Goal: Transaction & Acquisition: Subscribe to service/newsletter

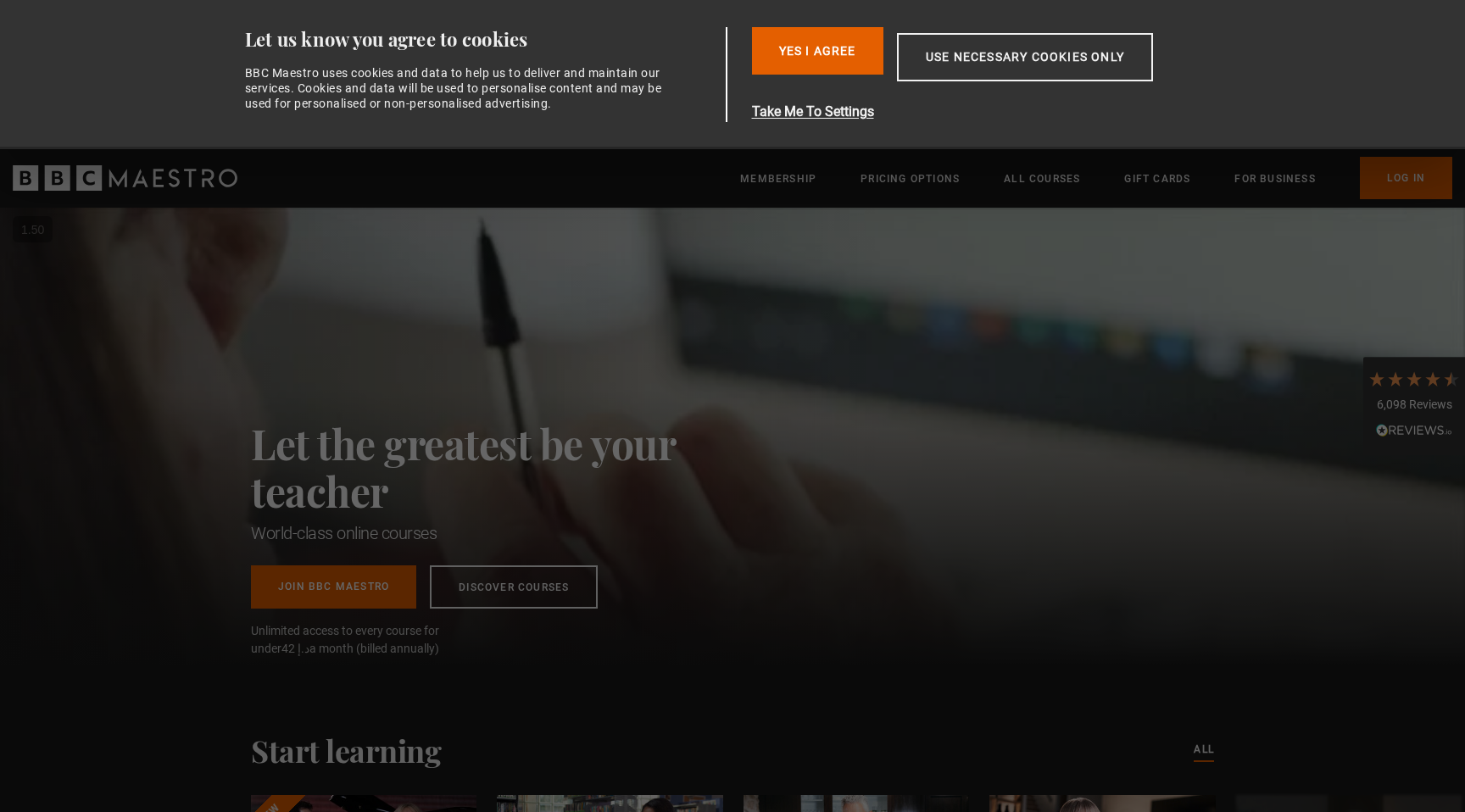
click at [587, 349] on div "Let the greatest be your teacher World-class online courses Join BBC Maestro Di…" at bounding box center [500, 436] width 500 height 457
click at [852, 40] on button "Yes I Agree" at bounding box center [817, 51] width 132 height 47
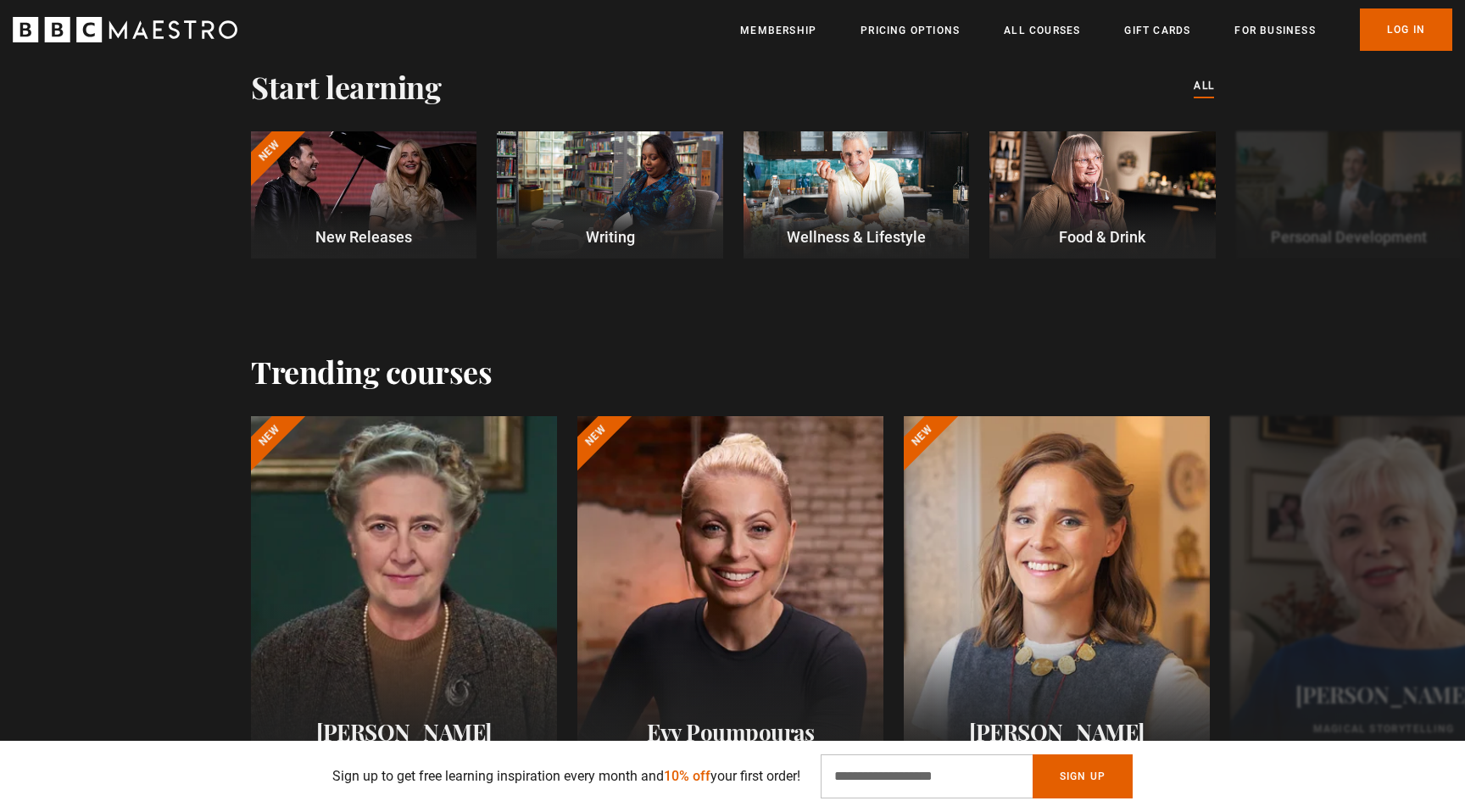
scroll to position [294, 0]
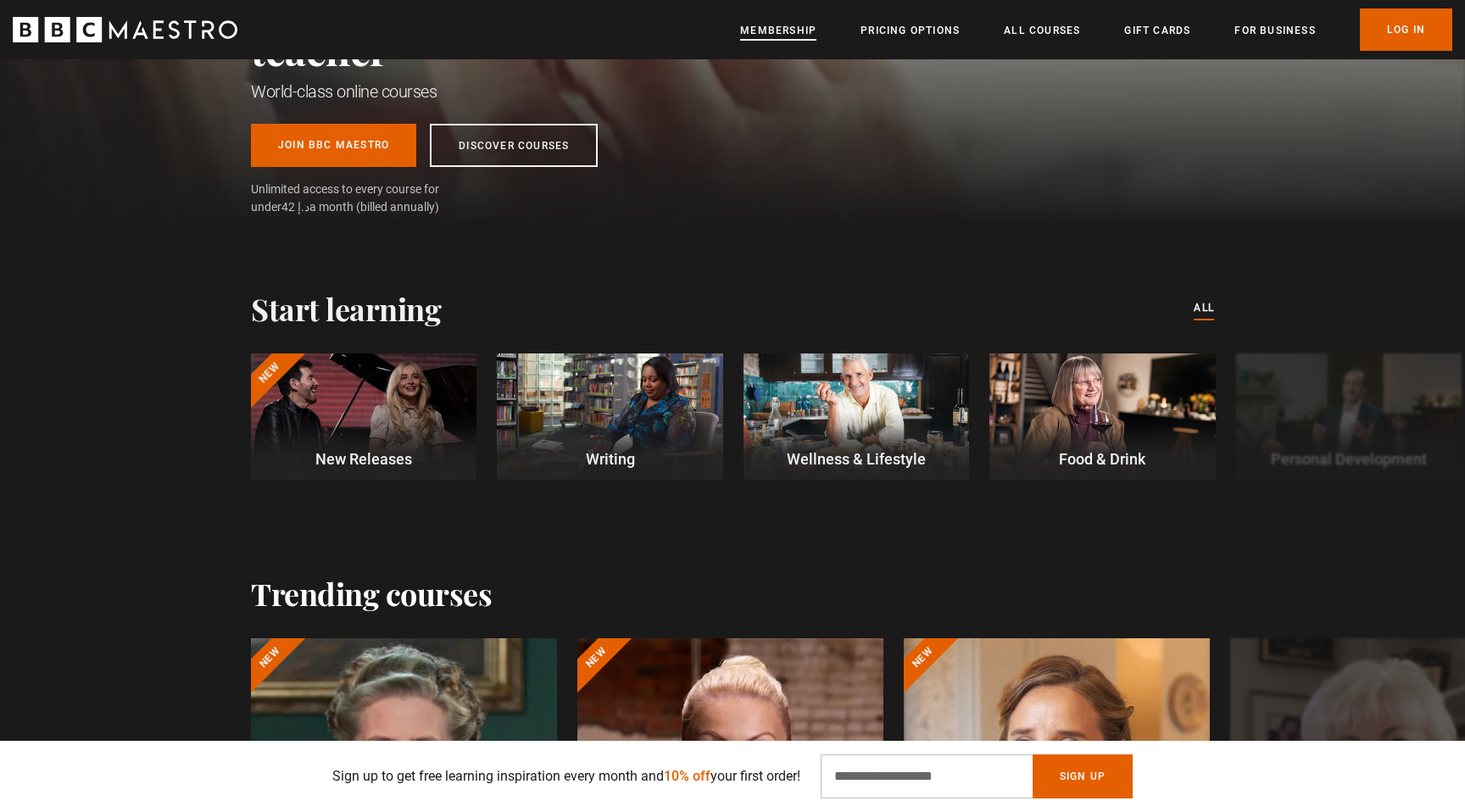
click at [767, 29] on link "Membership" at bounding box center [778, 31] width 77 height 17
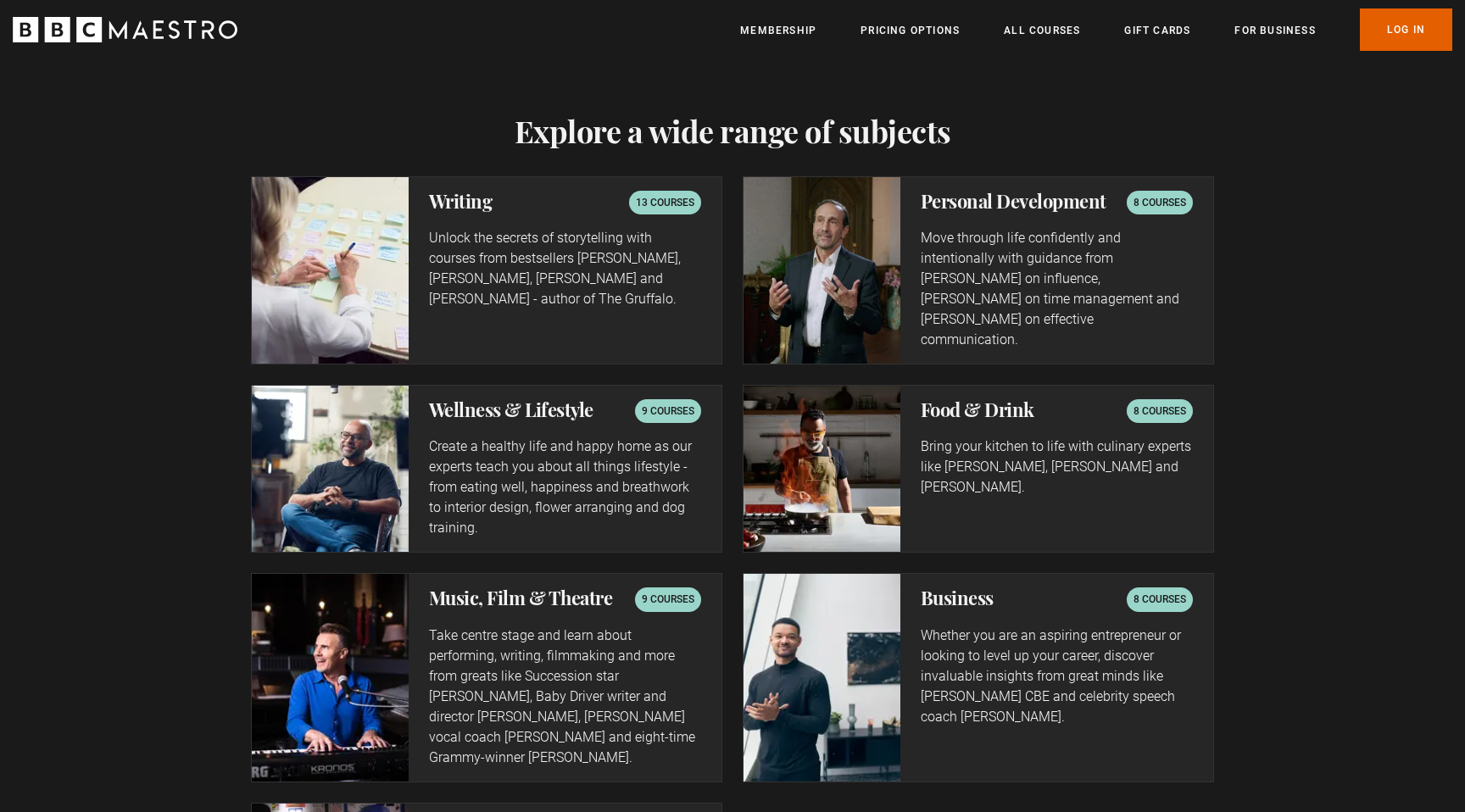
scroll to position [0, 222]
click at [1183, 192] on div "8 courses" at bounding box center [1159, 202] width 66 height 24
click at [988, 206] on h2 "Personal Development" at bounding box center [1014, 201] width 186 height 21
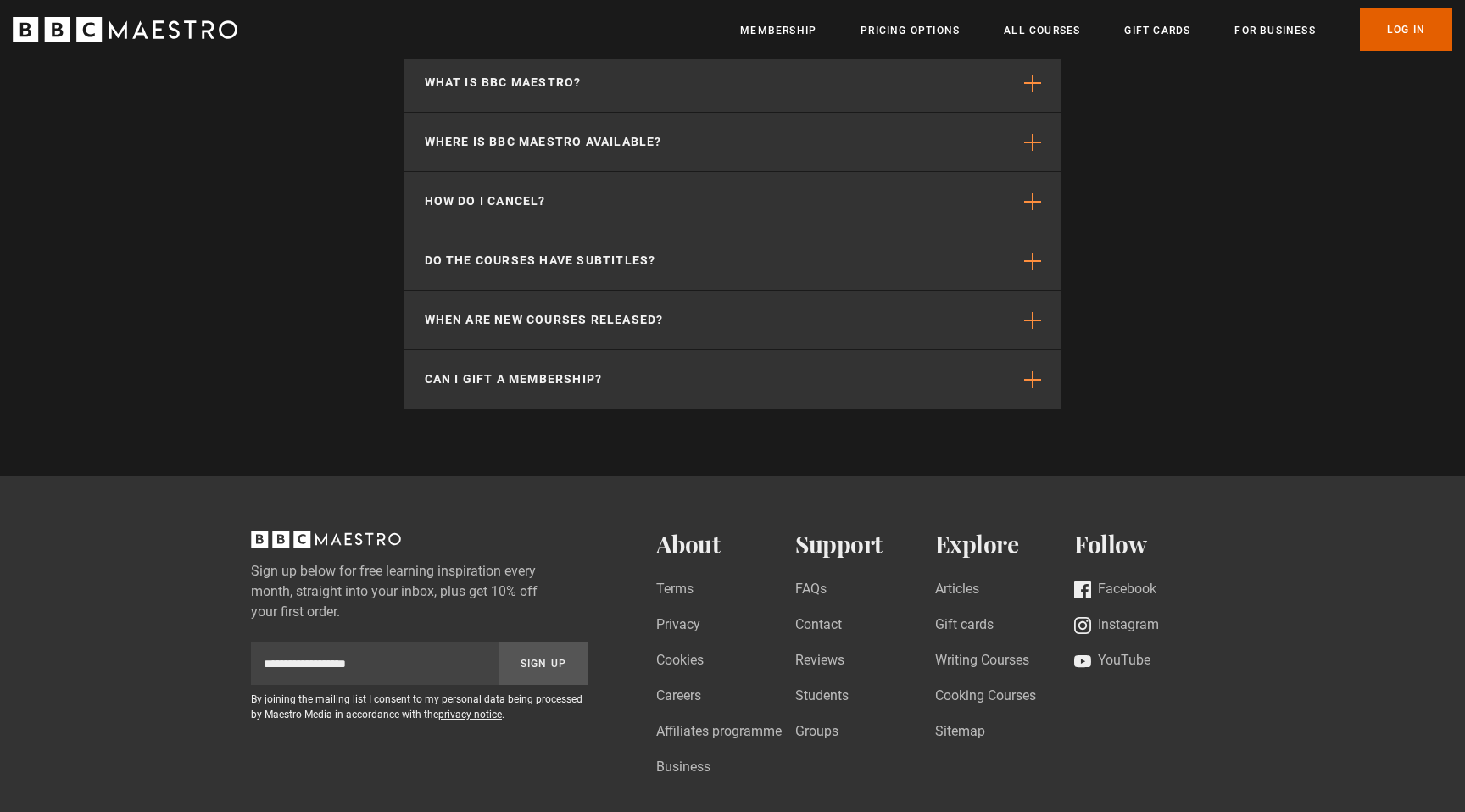
scroll to position [4940, 0]
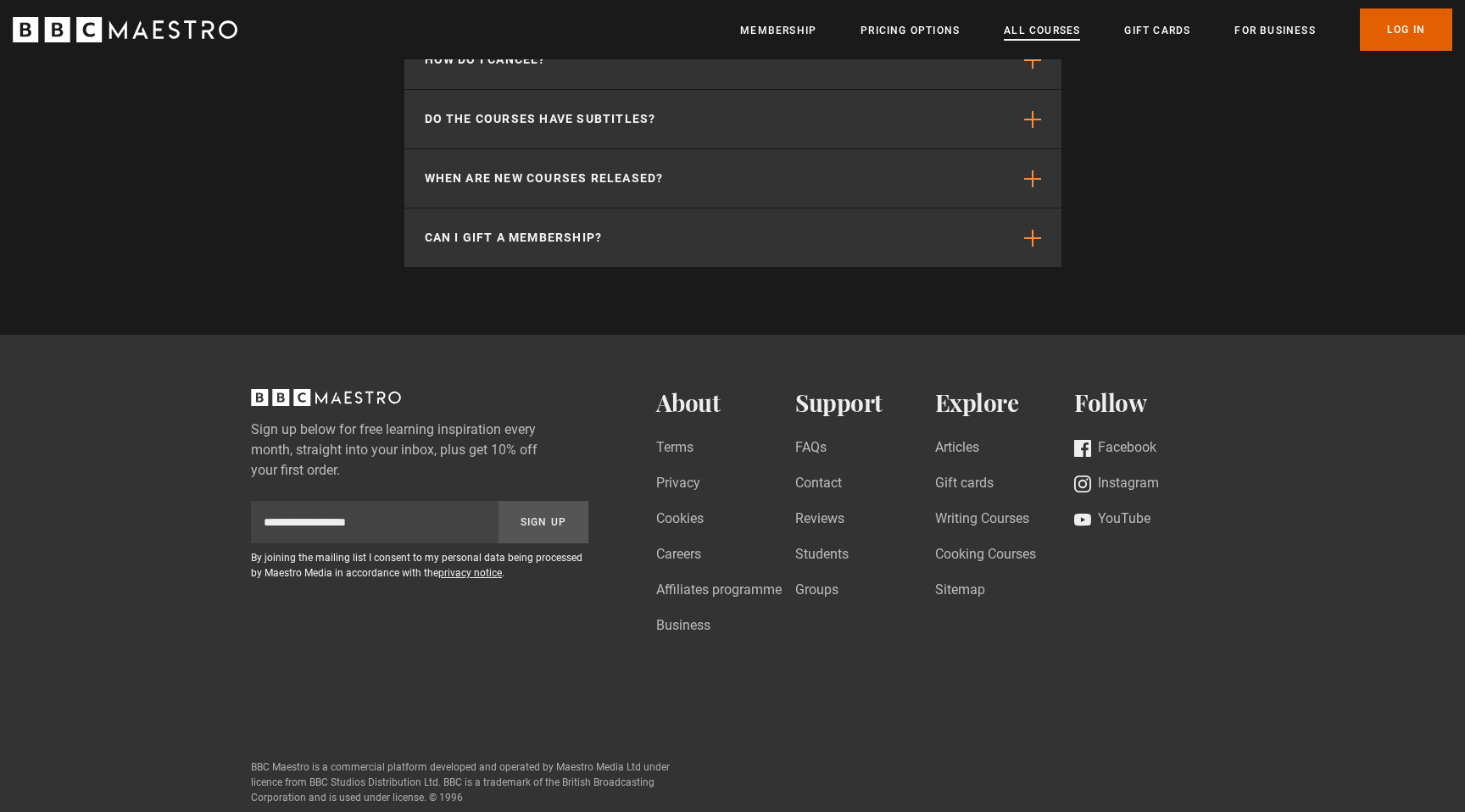
click at [1027, 32] on link "All Courses" at bounding box center [1042, 31] width 77 height 17
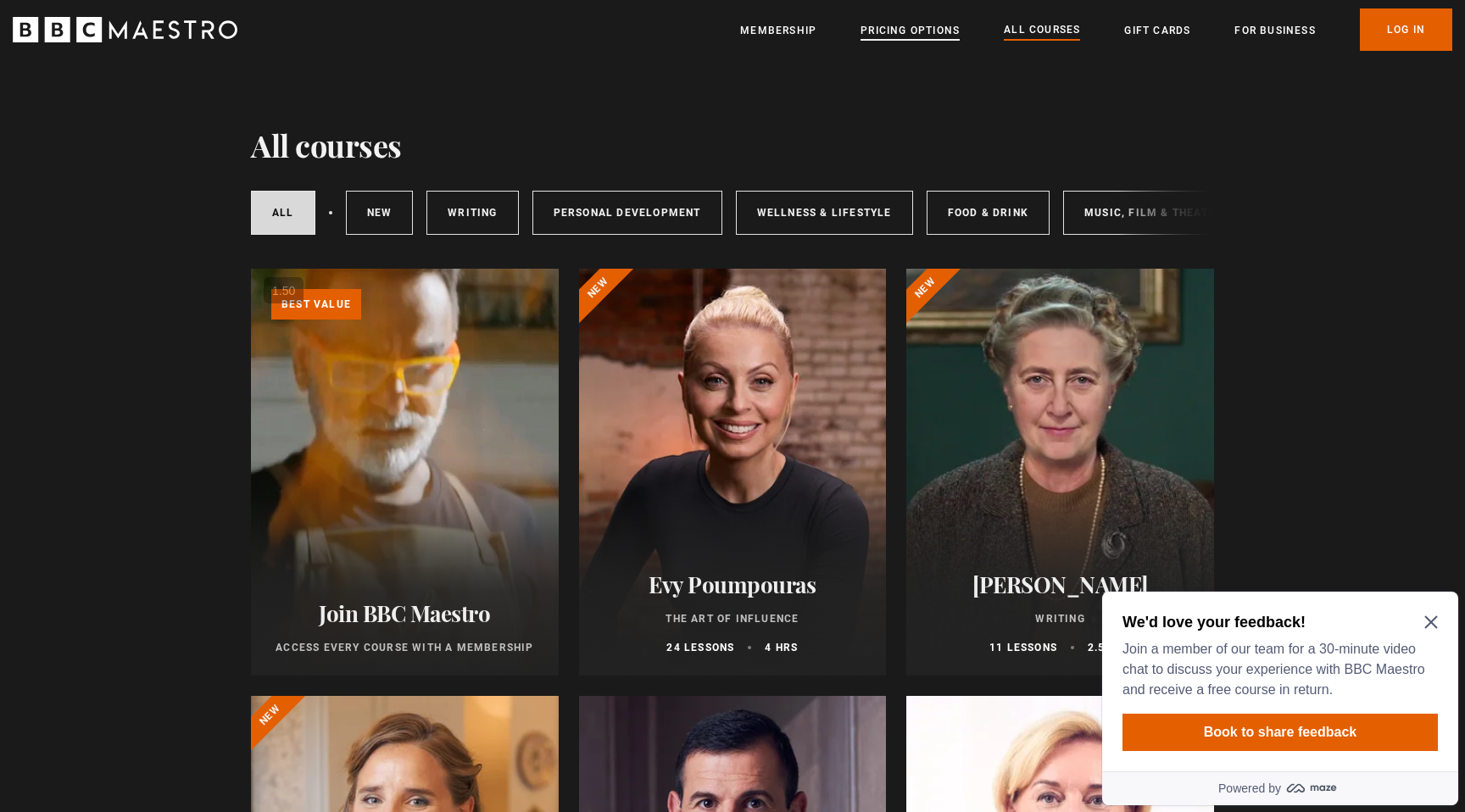
click at [908, 31] on link "Pricing Options" at bounding box center [909, 31] width 99 height 17
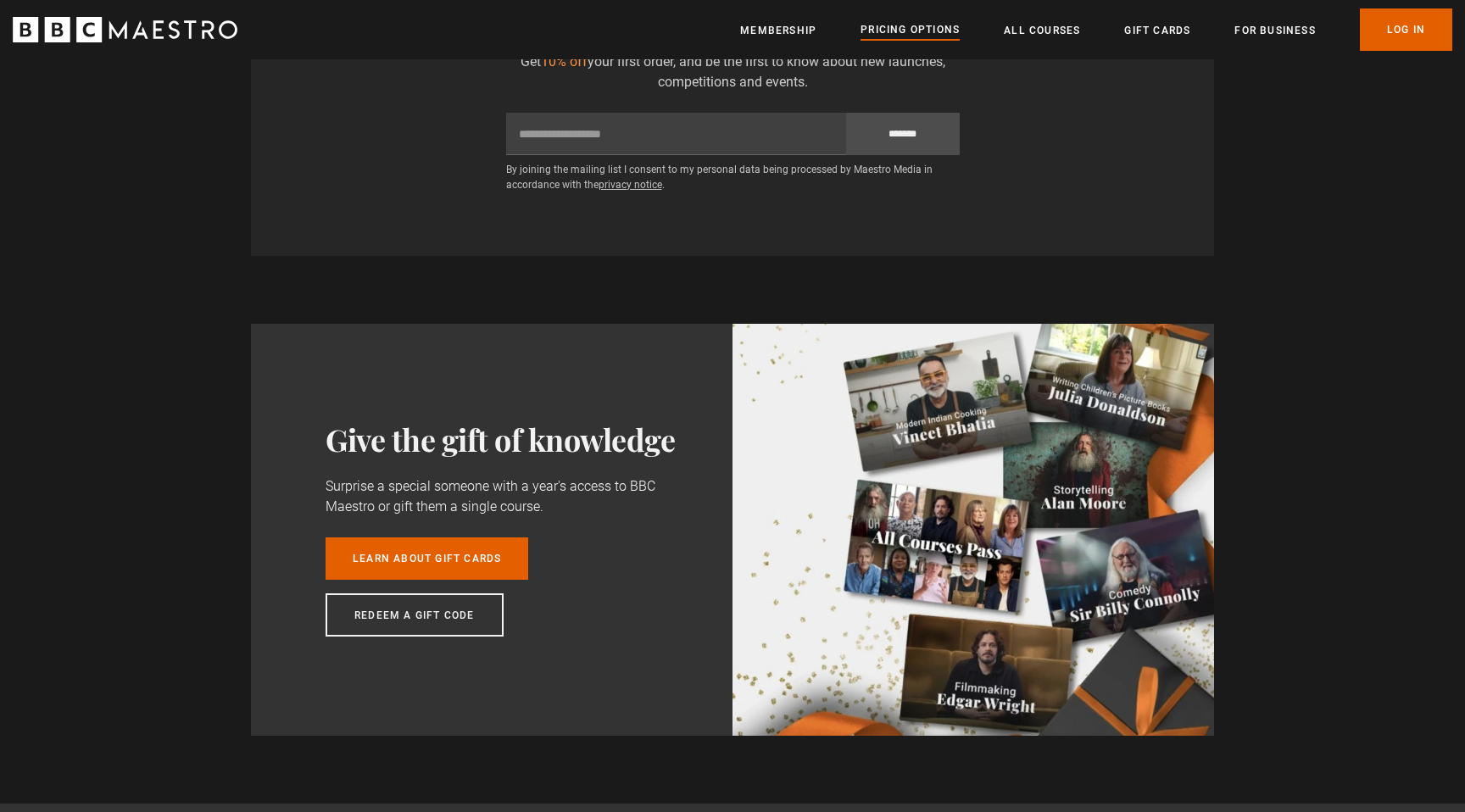
scroll to position [1258, 0]
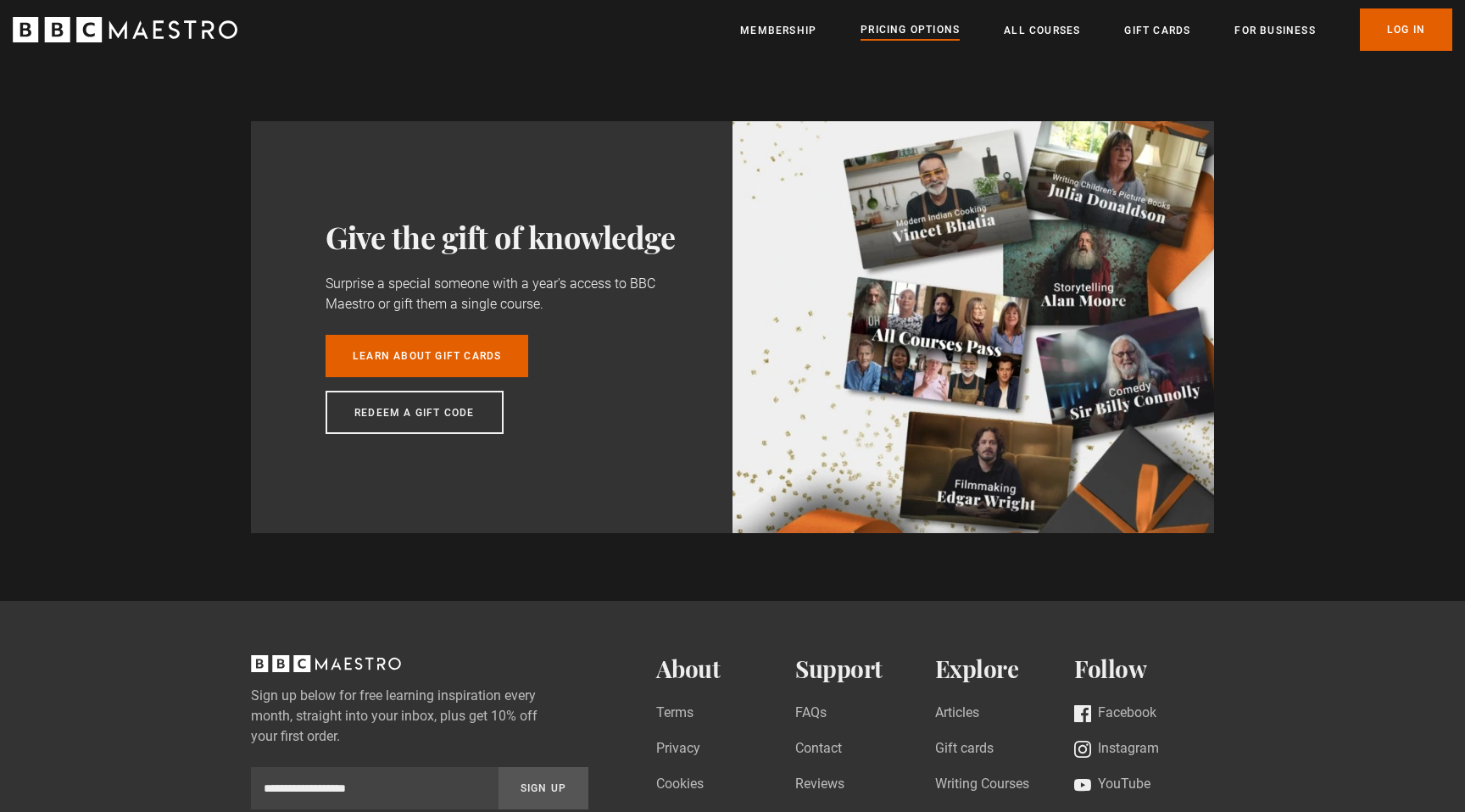
click at [1013, 42] on ul "Membership Pricing Options All Courses Gift Cards For business Already have an …" at bounding box center [1096, 29] width 712 height 42
click at [1036, 24] on link "All Courses" at bounding box center [1042, 31] width 77 height 17
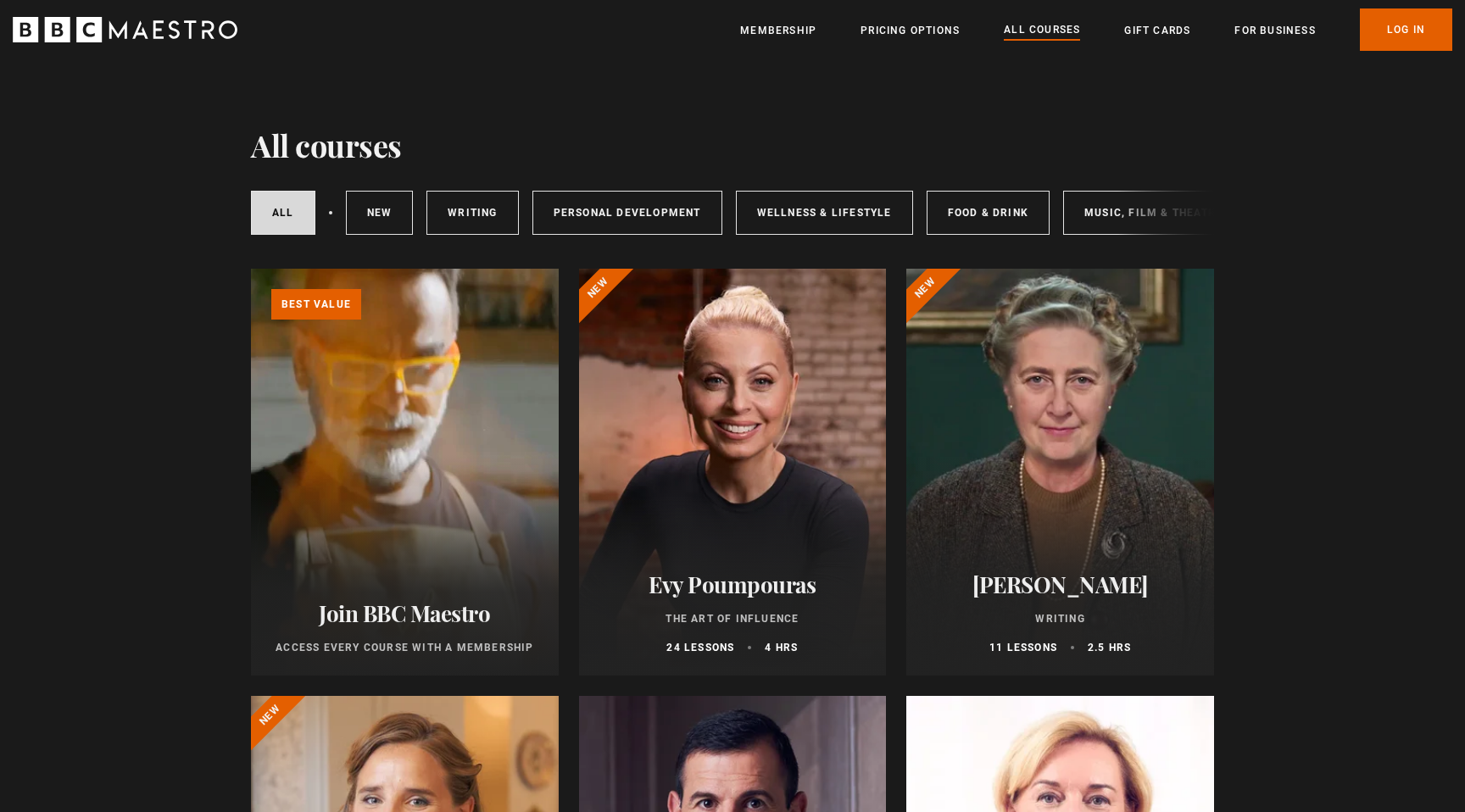
click at [251, 269] on link "Learn more about BBC Maestro" at bounding box center [251, 269] width 0 height 0
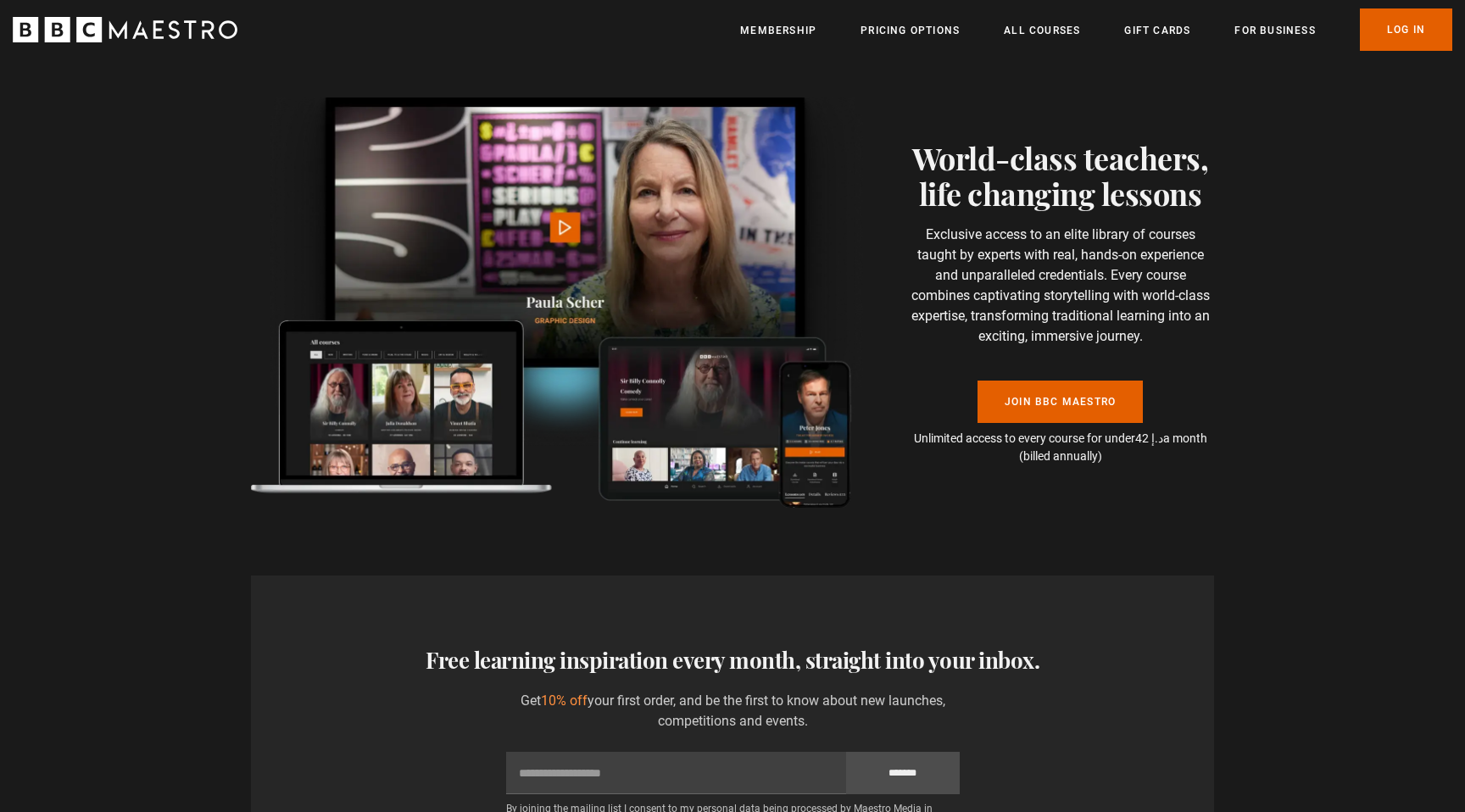
scroll to position [0, 222]
